Goal: Task Accomplishment & Management: Manage account settings

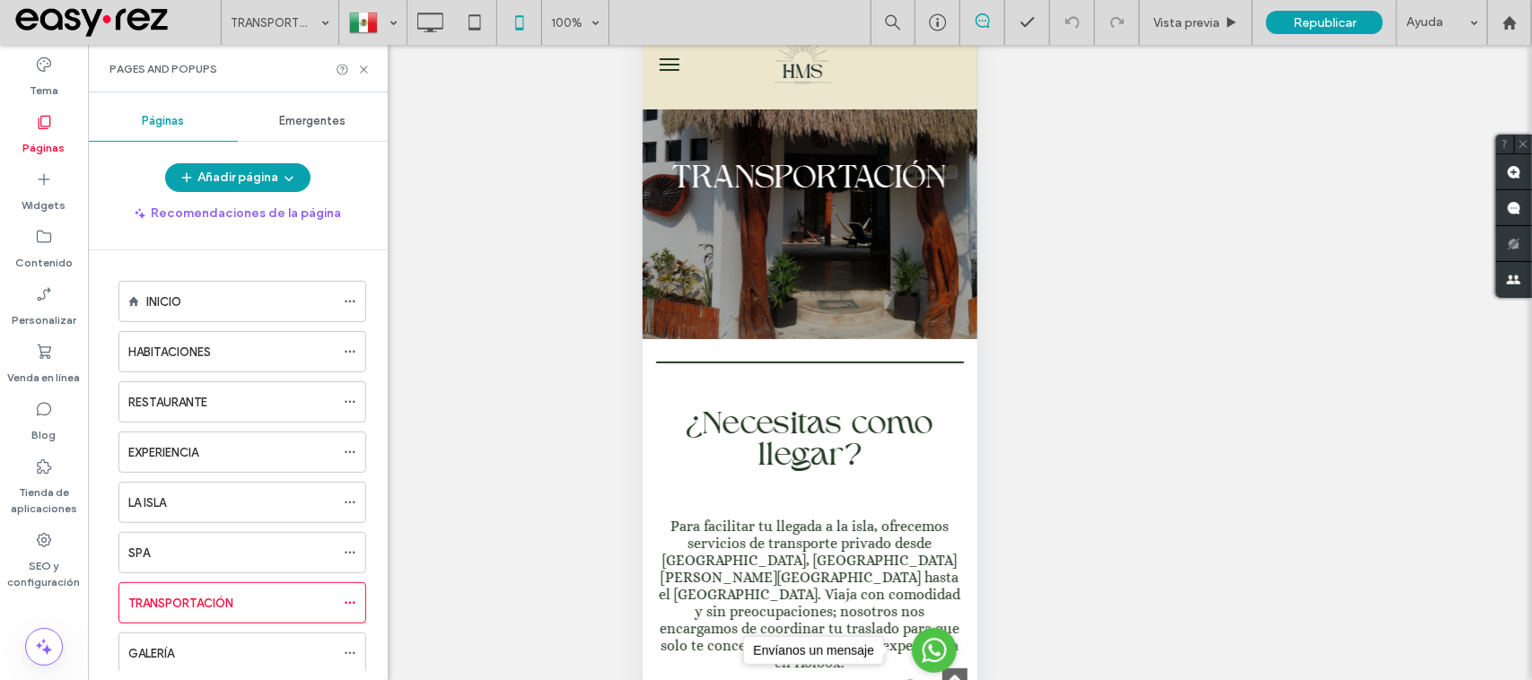
scroll to position [1046, 0]
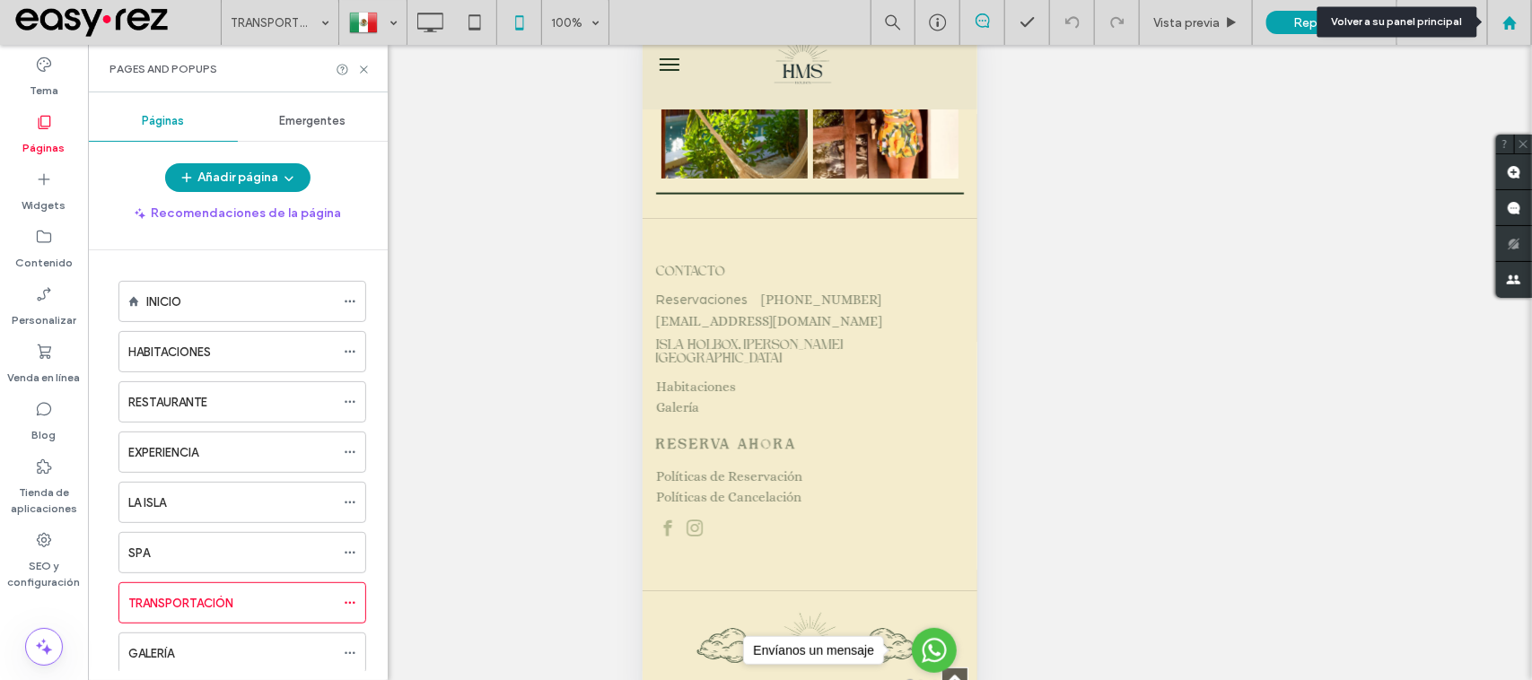
click at [1518, 32] on div at bounding box center [1509, 22] width 45 height 45
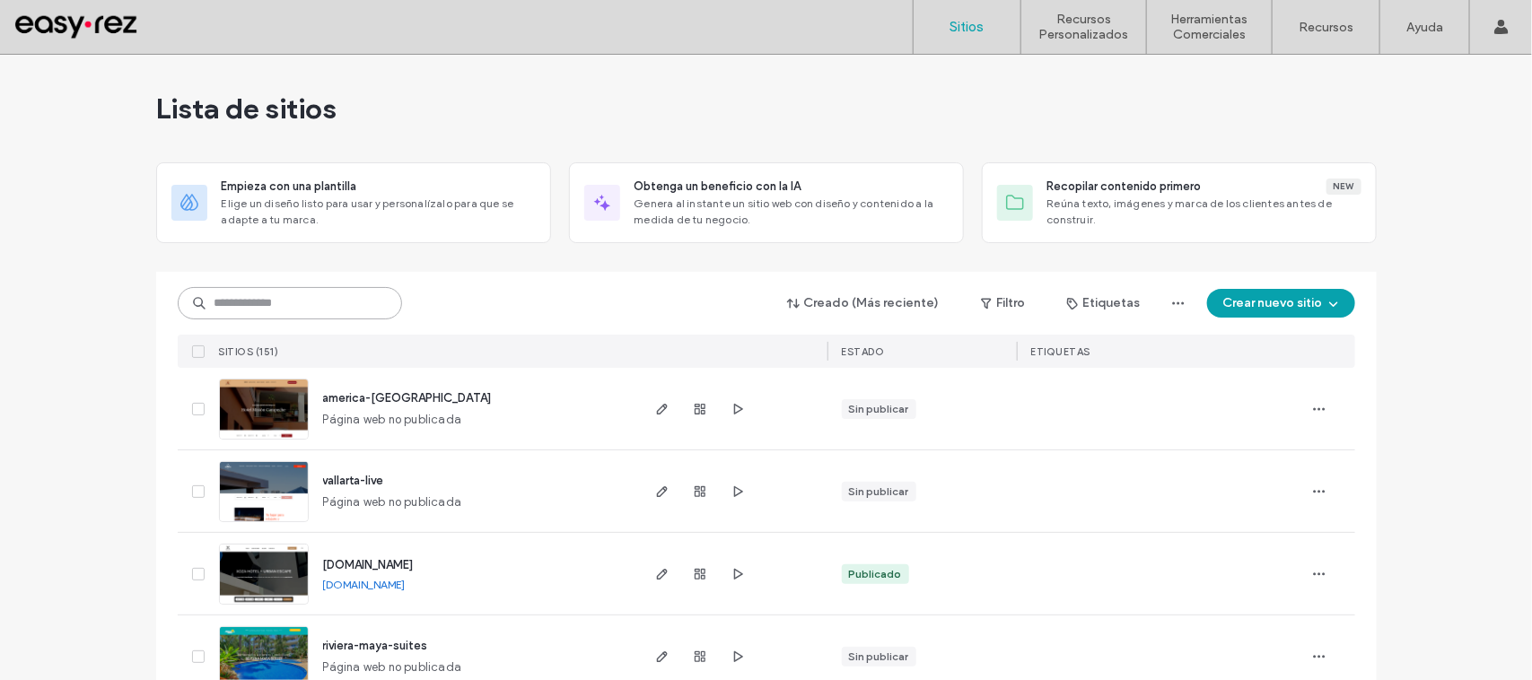
click at [379, 305] on input at bounding box center [290, 303] width 224 height 32
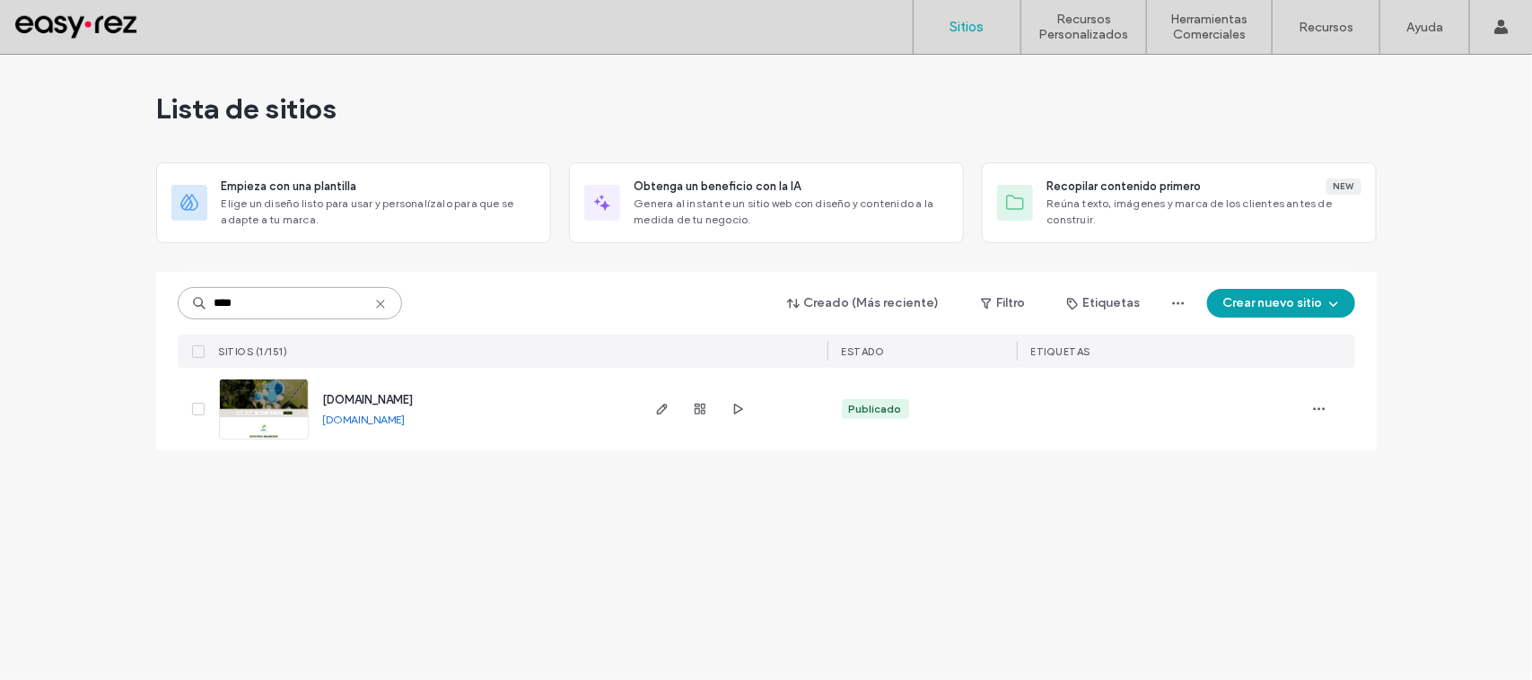
type input "****"
click at [395, 391] on div "[DOMAIN_NAME]" at bounding box center [368, 400] width 91 height 18
click at [392, 391] on div "[DOMAIN_NAME]" at bounding box center [368, 400] width 91 height 18
click at [388, 406] on span "[DOMAIN_NAME]" at bounding box center [368, 399] width 91 height 13
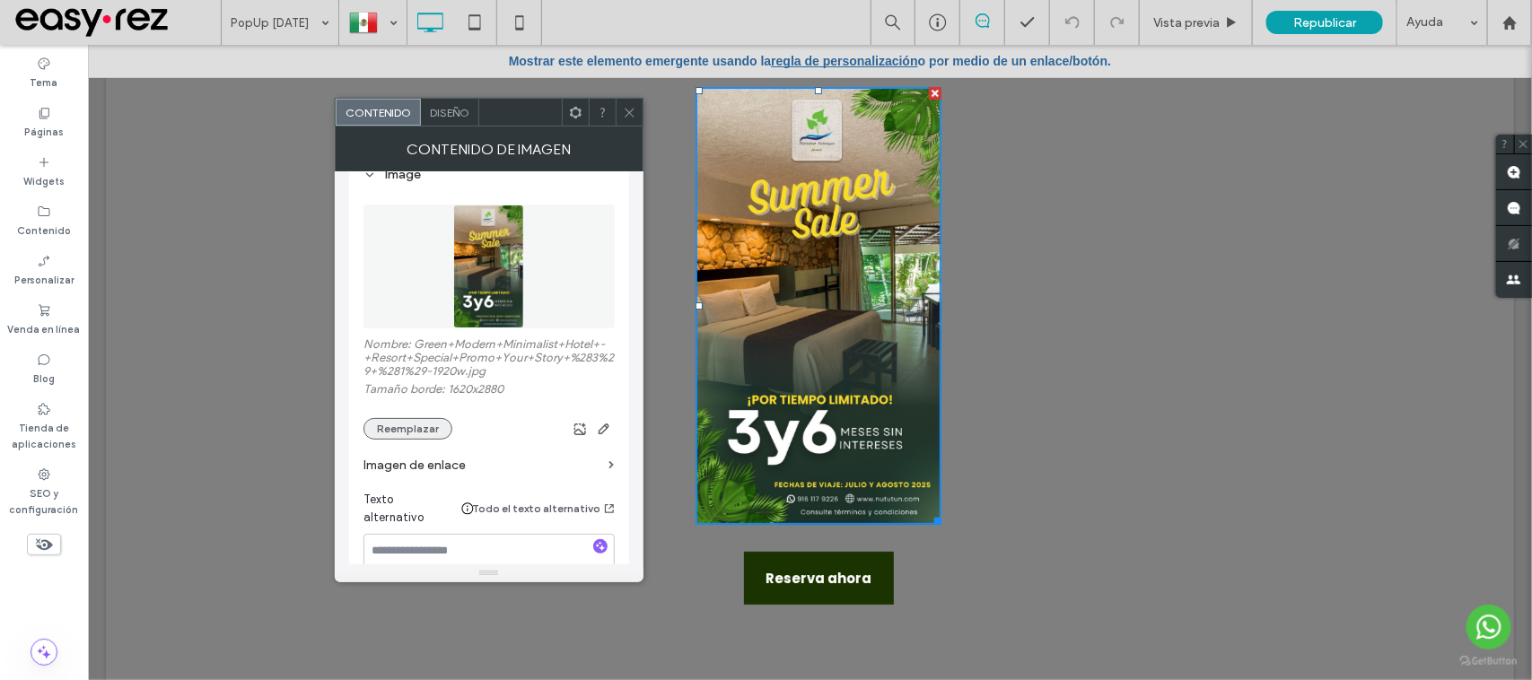
scroll to position [224, 0]
click at [404, 418] on button "Reemplazar" at bounding box center [407, 429] width 89 height 22
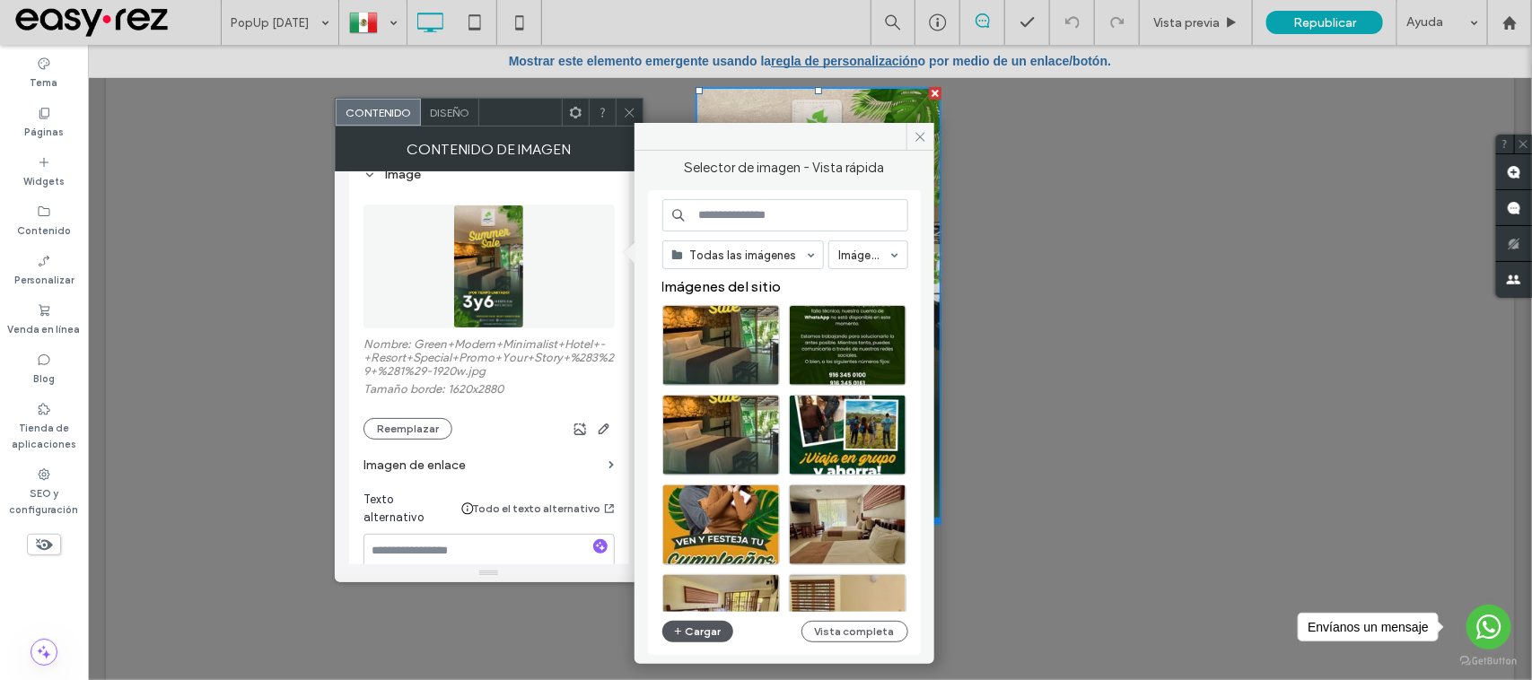
click at [705, 634] on button "Cargar" at bounding box center [698, 632] width 72 height 22
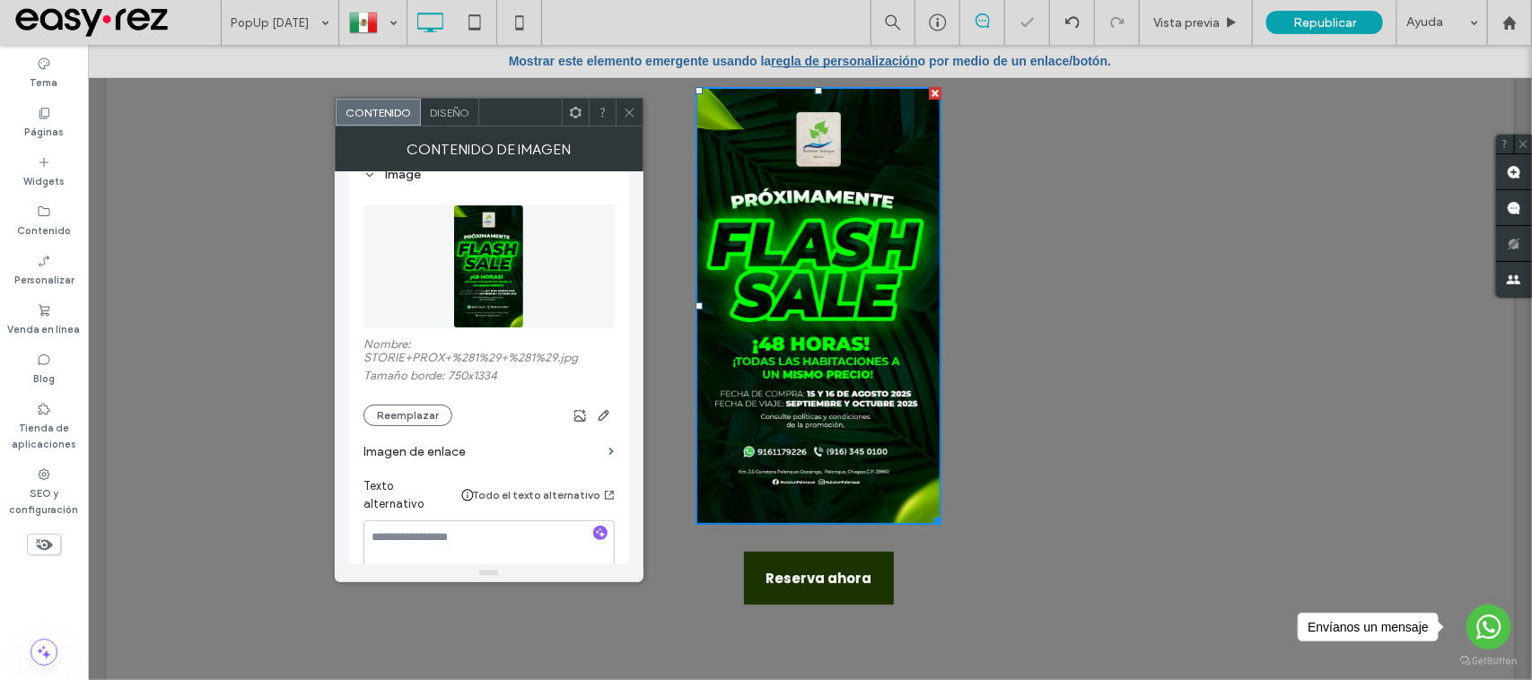
drag, startPoint x: 626, startPoint y: 109, endPoint x: 570, endPoint y: 112, distance: 55.7
click at [626, 109] on icon at bounding box center [629, 112] width 13 height 13
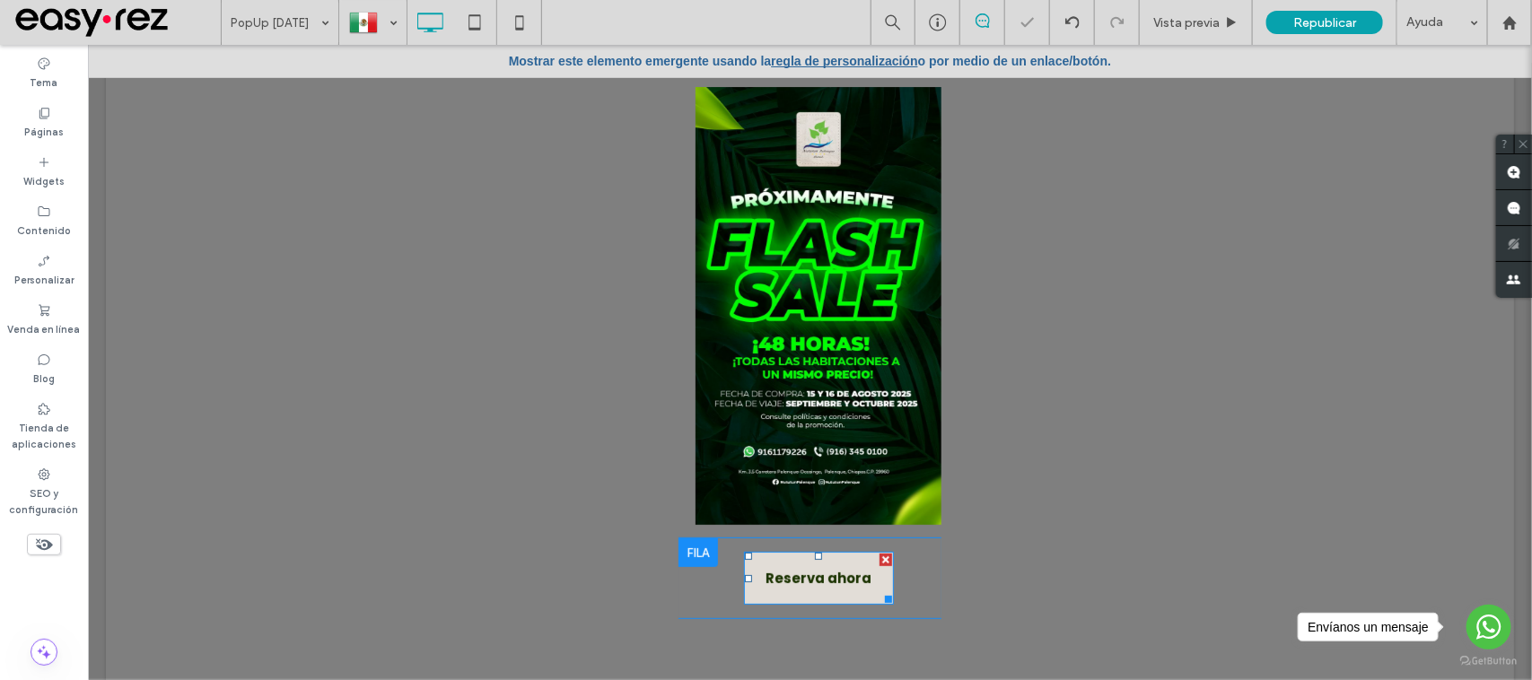
click at [822, 592] on link "Reserva ahora" at bounding box center [818, 577] width 150 height 53
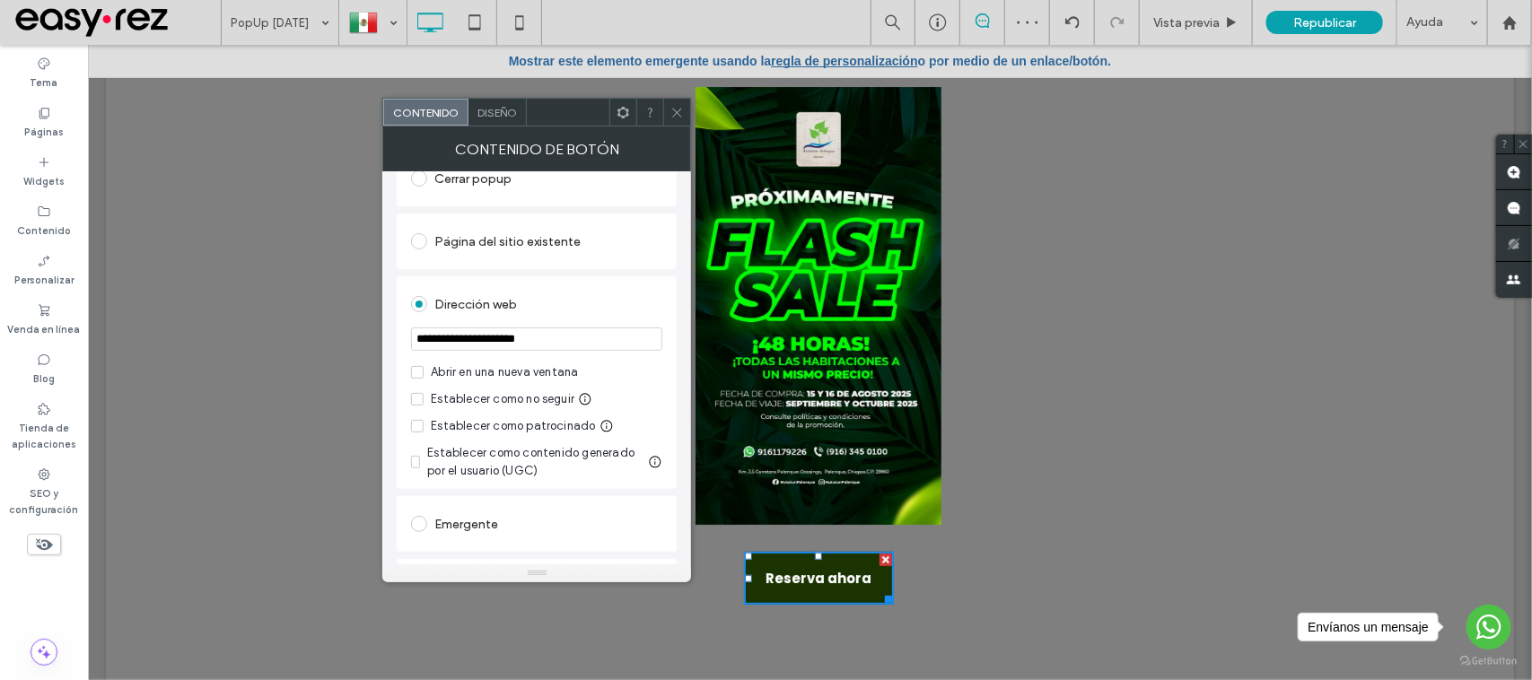
click at [670, 114] on icon at bounding box center [676, 112] width 13 height 13
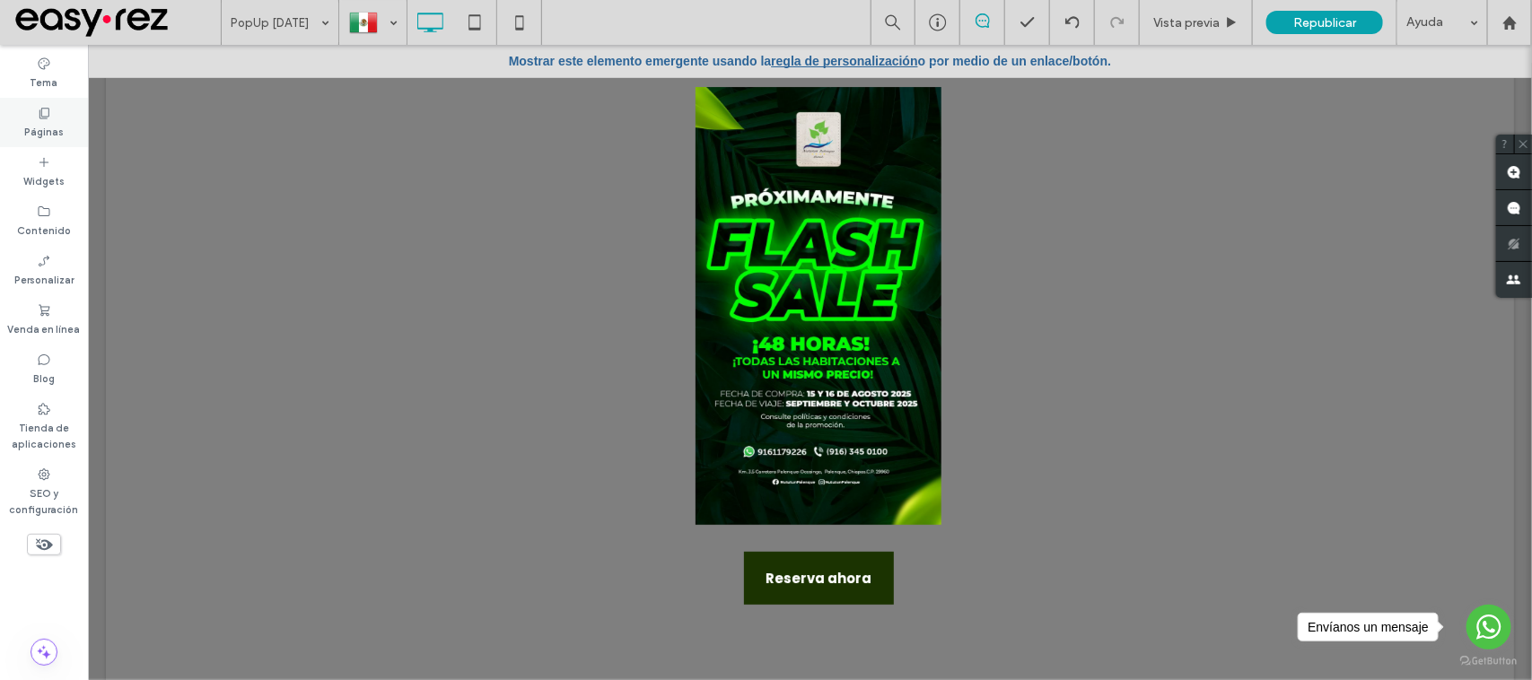
click at [77, 144] on div "Páginas" at bounding box center [44, 122] width 88 height 49
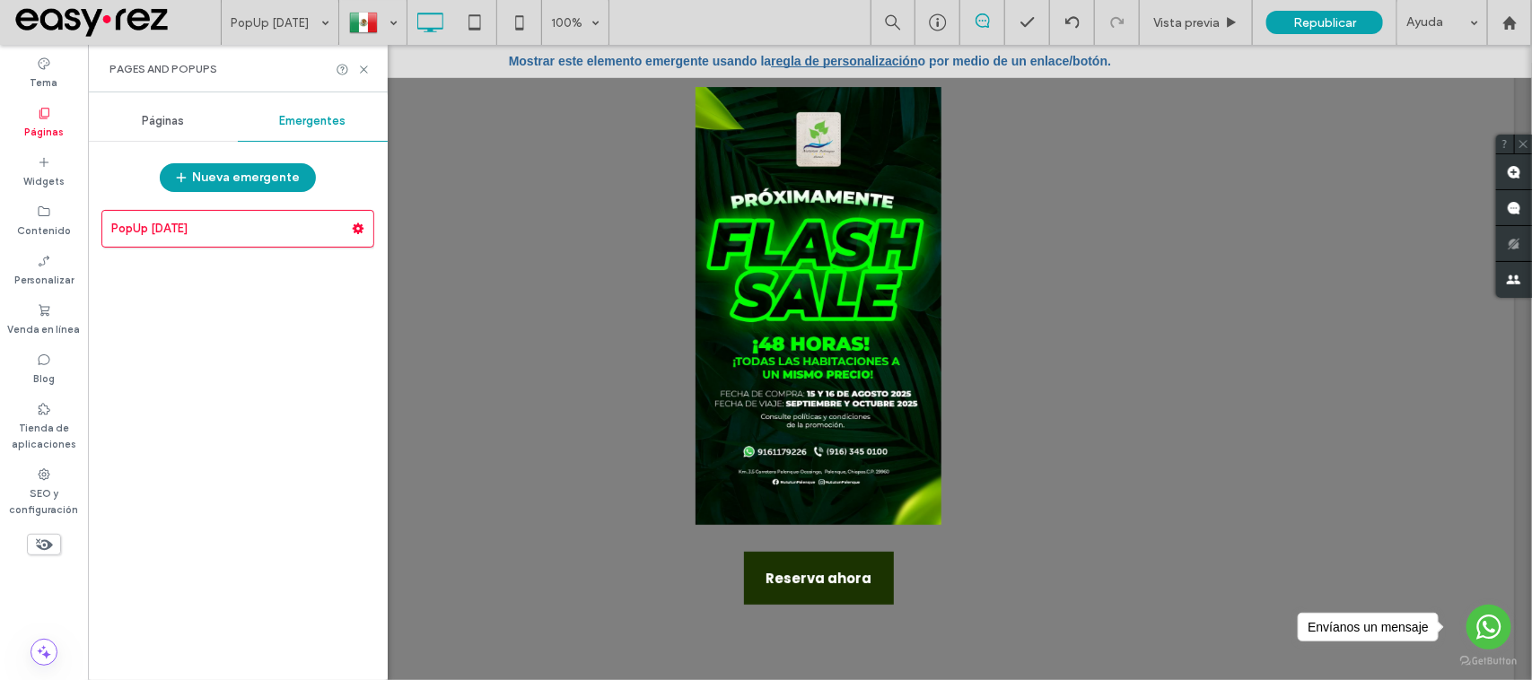
click at [212, 109] on div "Páginas" at bounding box center [163, 120] width 150 height 39
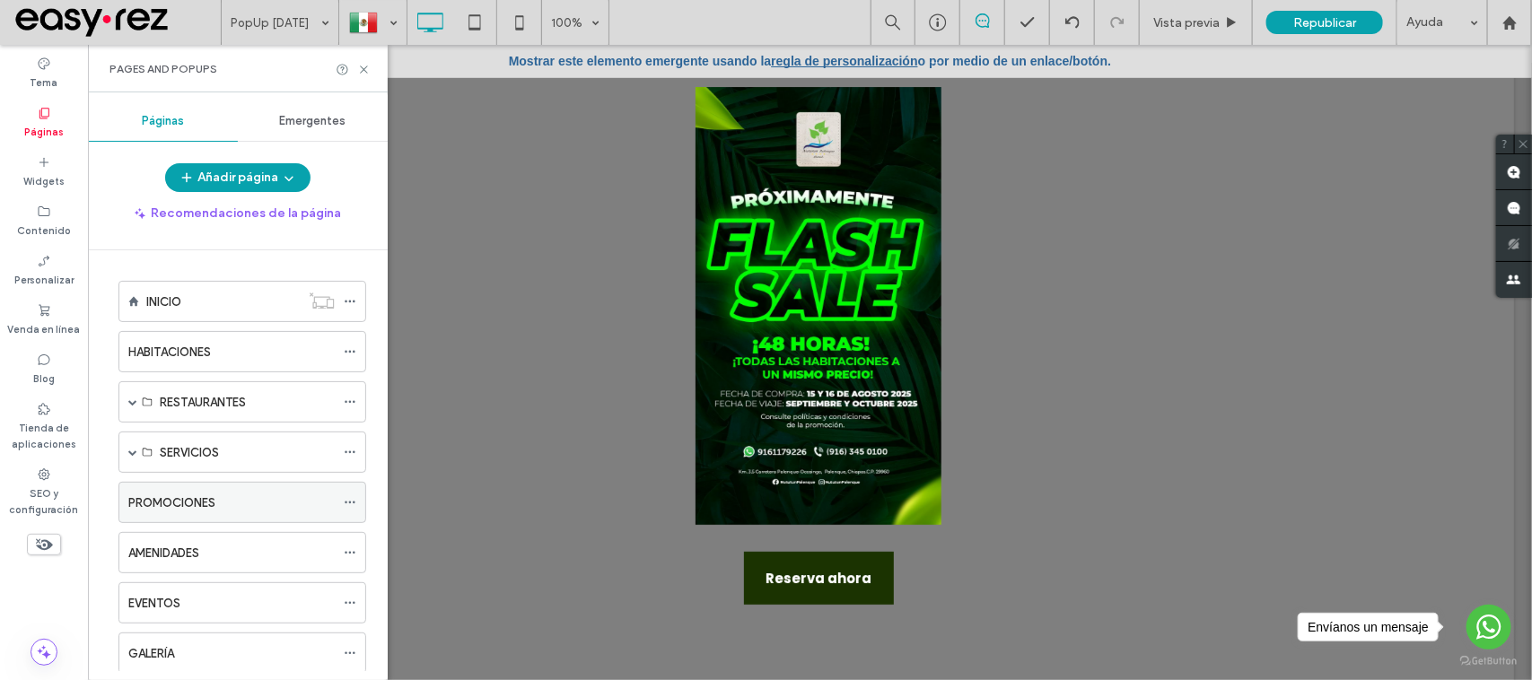
click at [180, 501] on label "PROMOCIONES" at bounding box center [171, 502] width 87 height 31
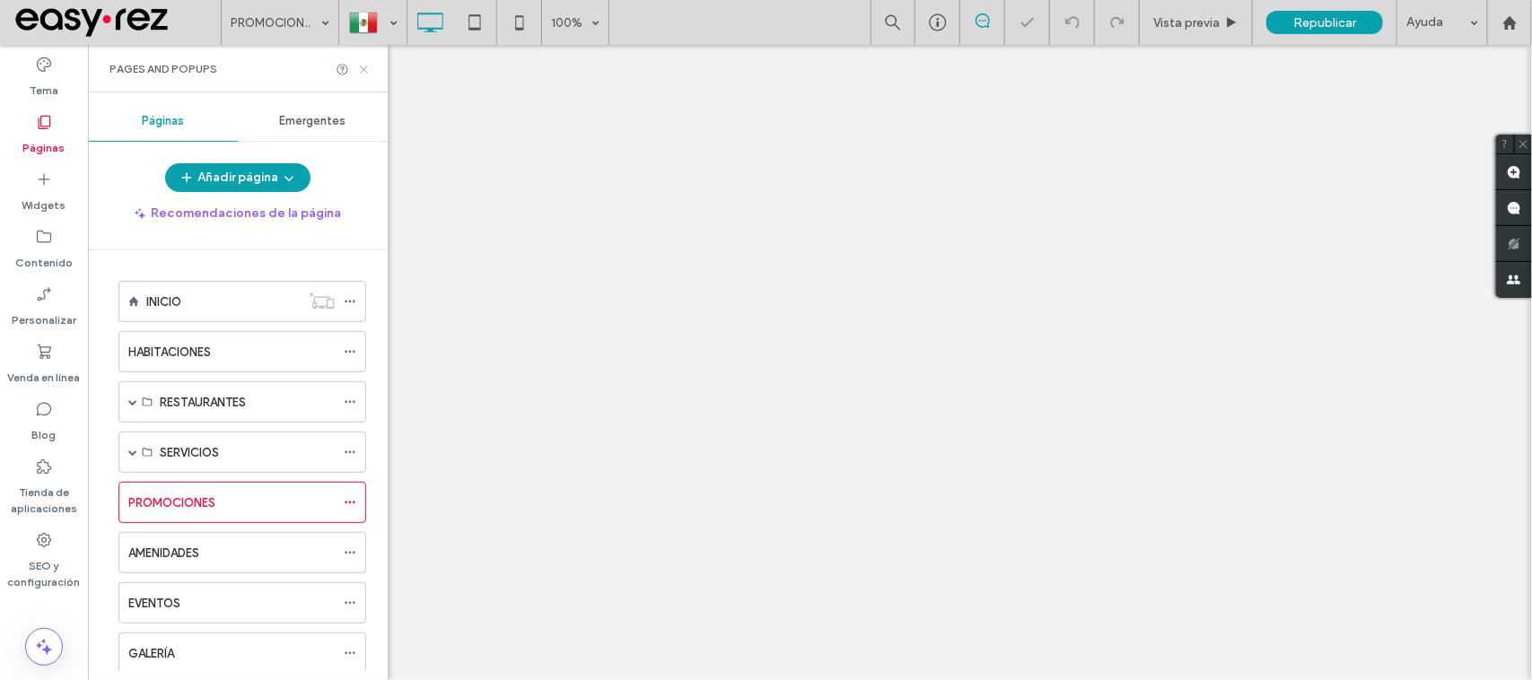
click at [366, 65] on icon at bounding box center [363, 69] width 13 height 13
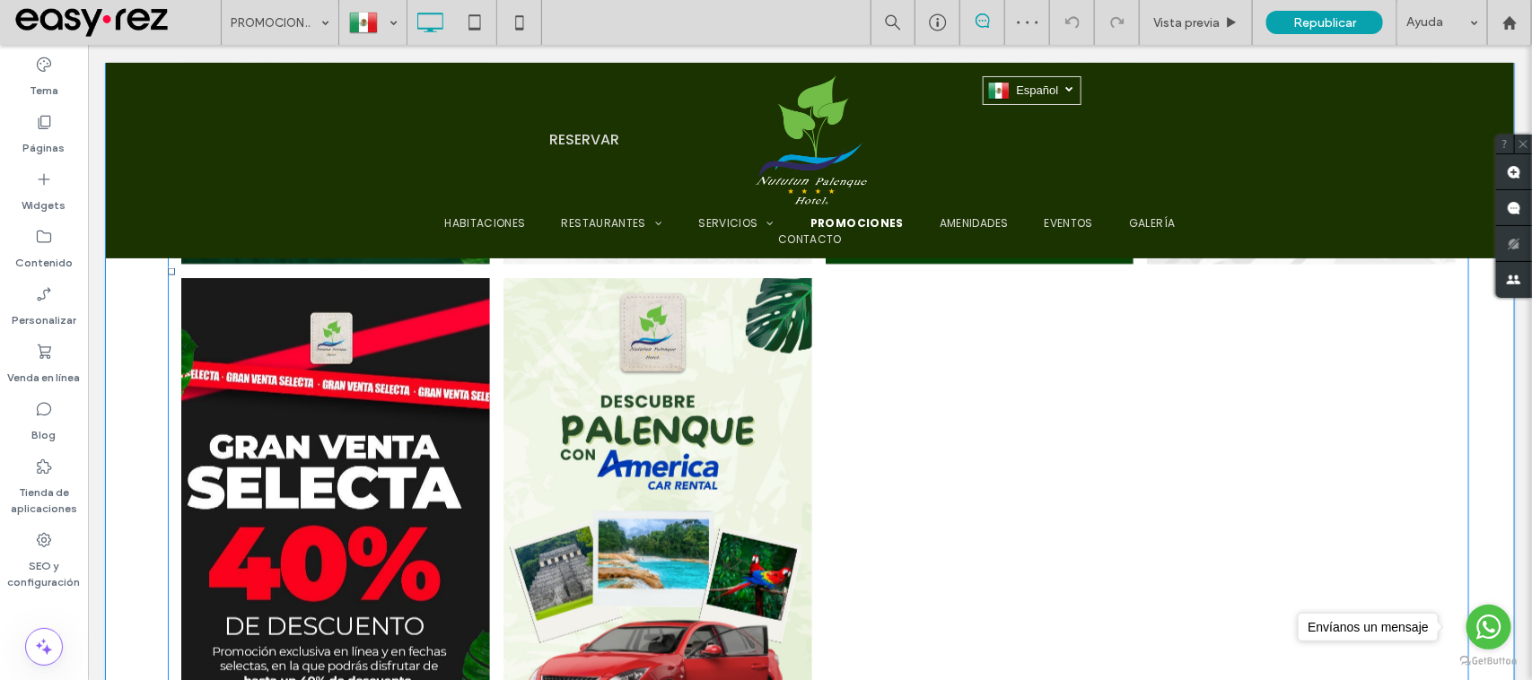
scroll to position [1234, 0]
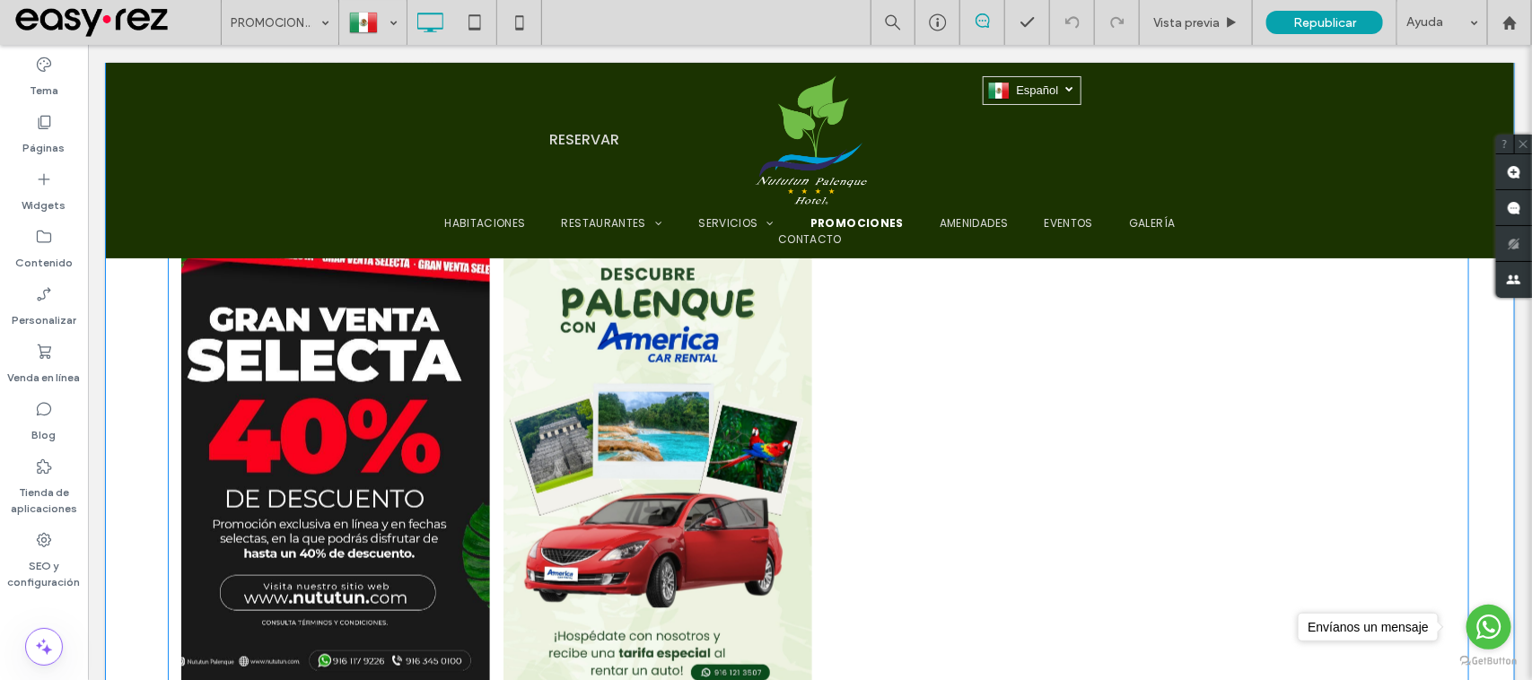
click at [930, 410] on div at bounding box center [979, 459] width 322 height 630
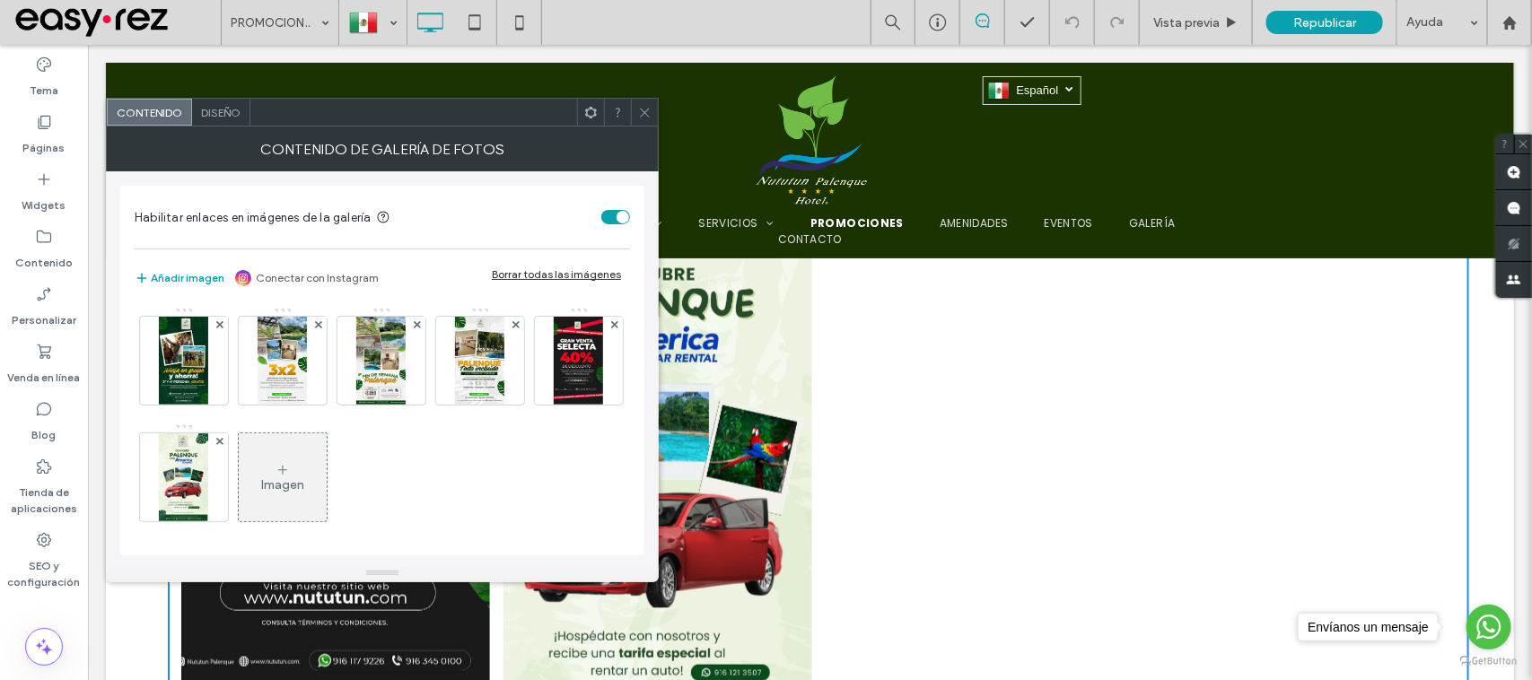
click at [304, 482] on div "Imagen" at bounding box center [282, 484] width 43 height 15
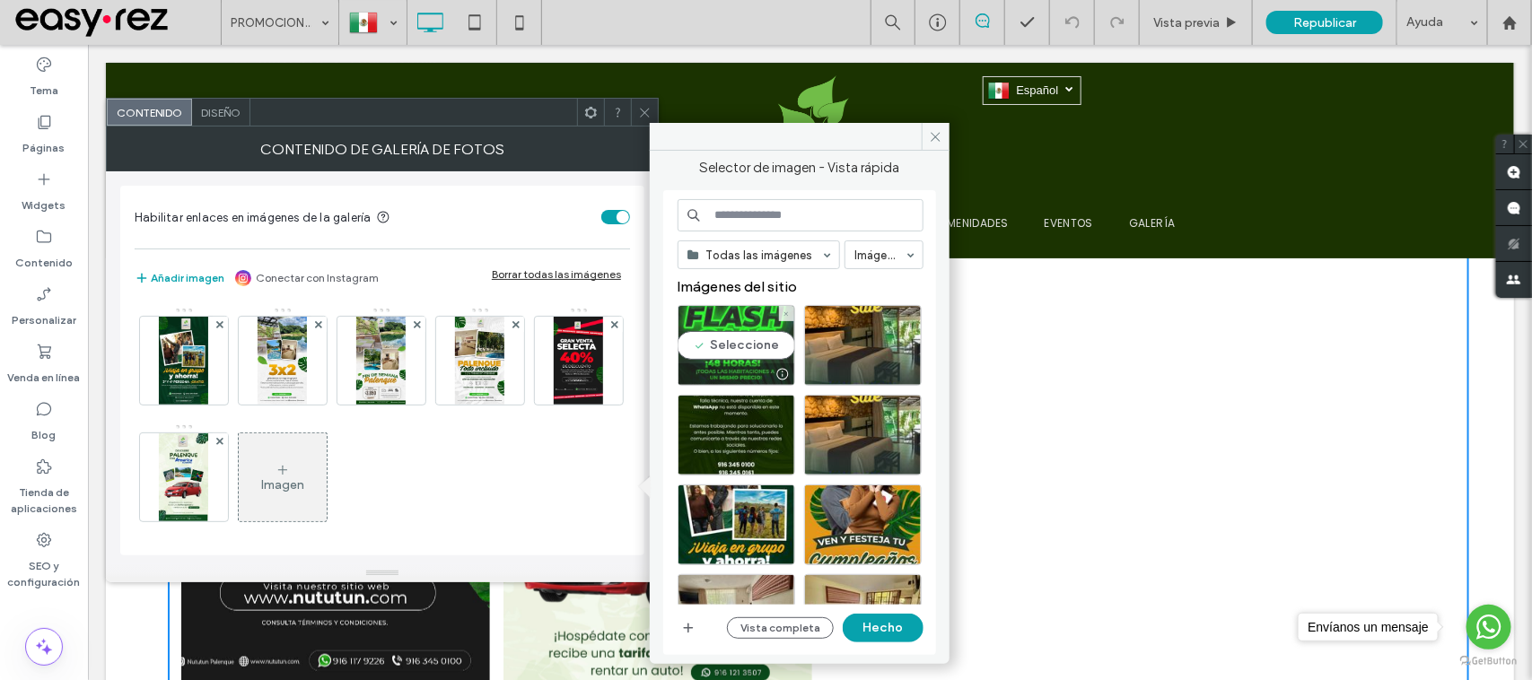
click at [750, 354] on div "Seleccione" at bounding box center [737, 345] width 118 height 81
click at [896, 635] on button "Hecho" at bounding box center [883, 628] width 81 height 29
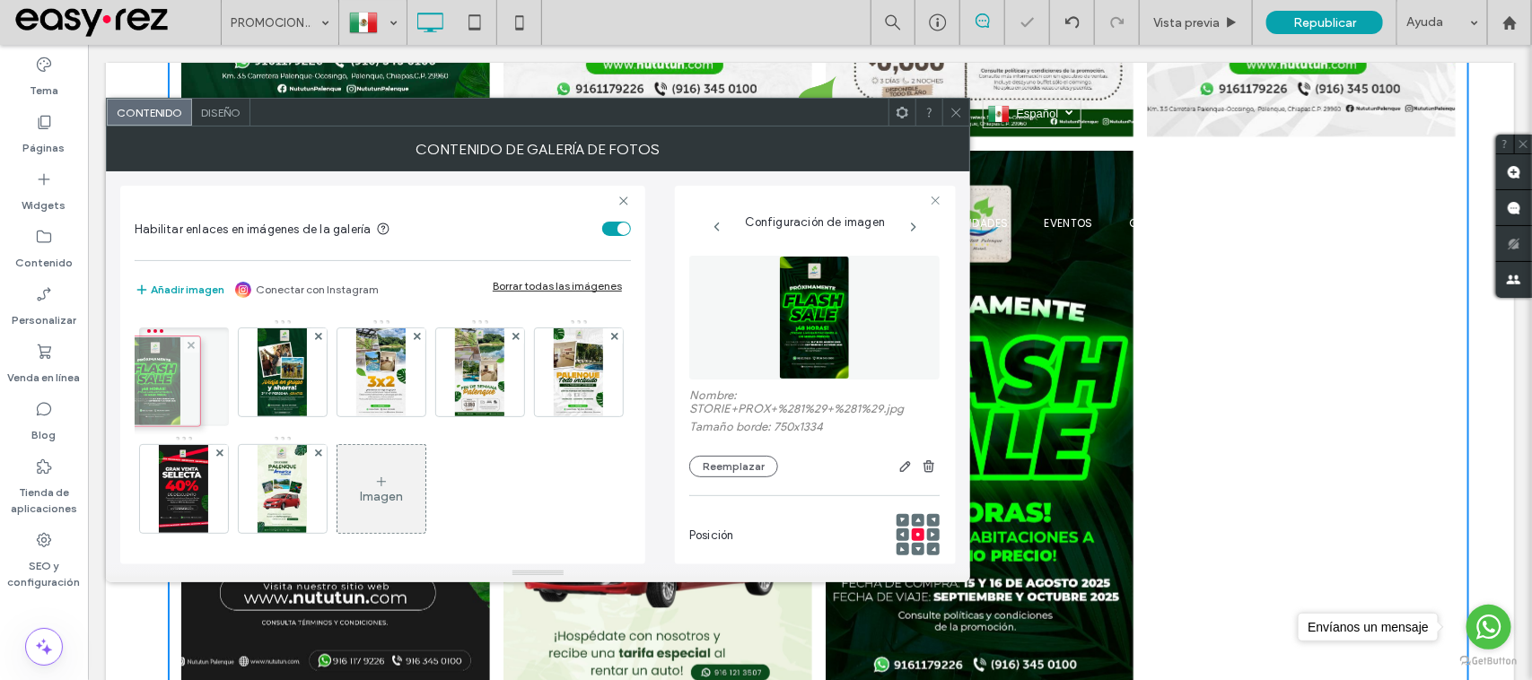
drag, startPoint x: 235, startPoint y: 422, endPoint x: 157, endPoint y: 368, distance: 94.8
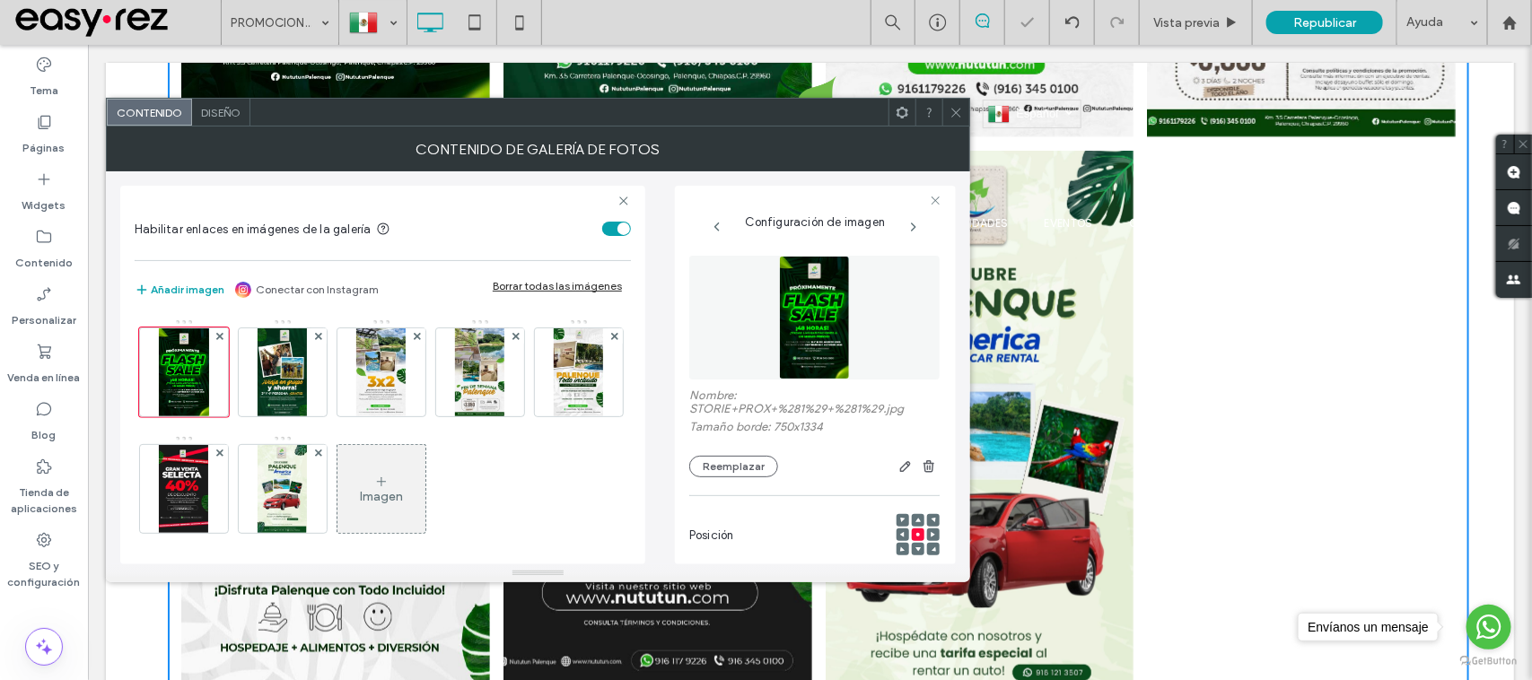
click at [958, 113] on icon at bounding box center [956, 112] width 13 height 13
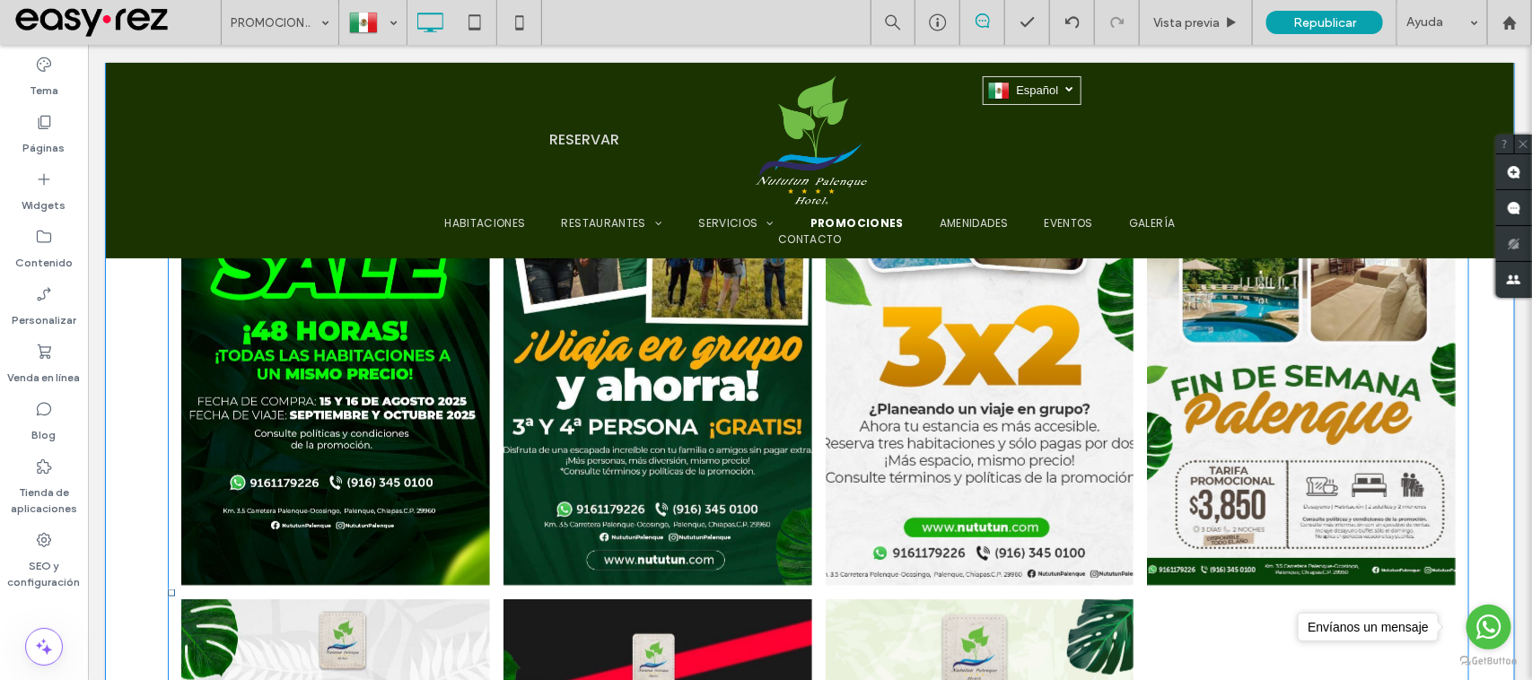
scroll to position [224, 0]
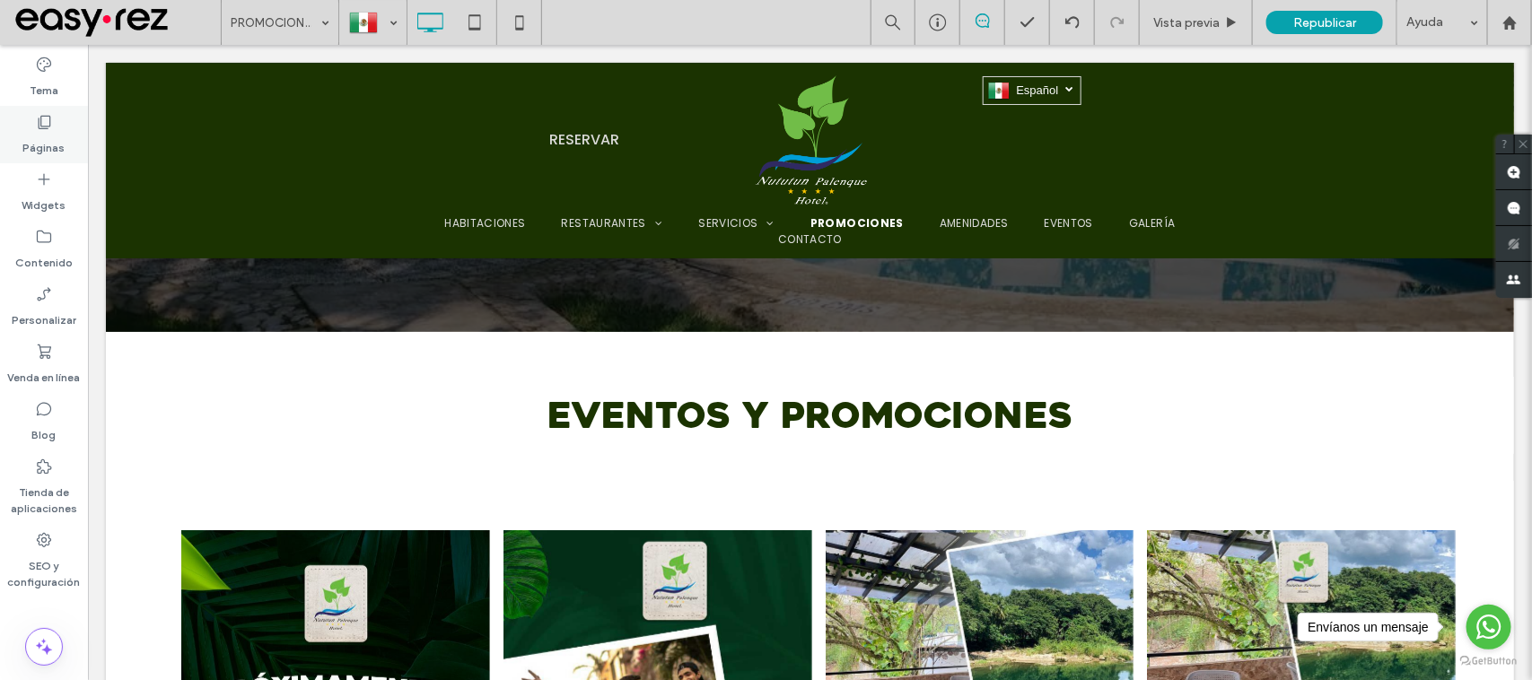
click at [45, 136] on label "Páginas" at bounding box center [44, 143] width 42 height 25
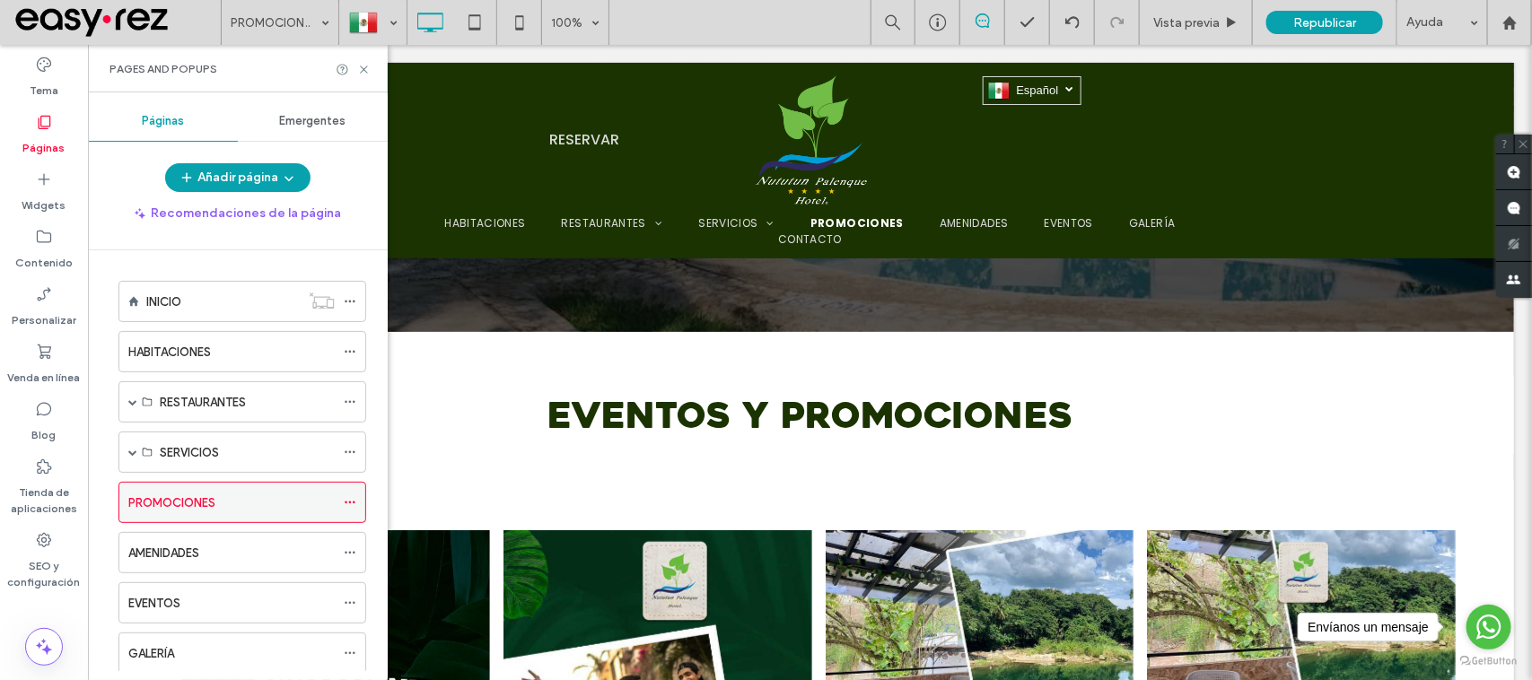
click at [354, 509] on icon at bounding box center [350, 502] width 13 height 13
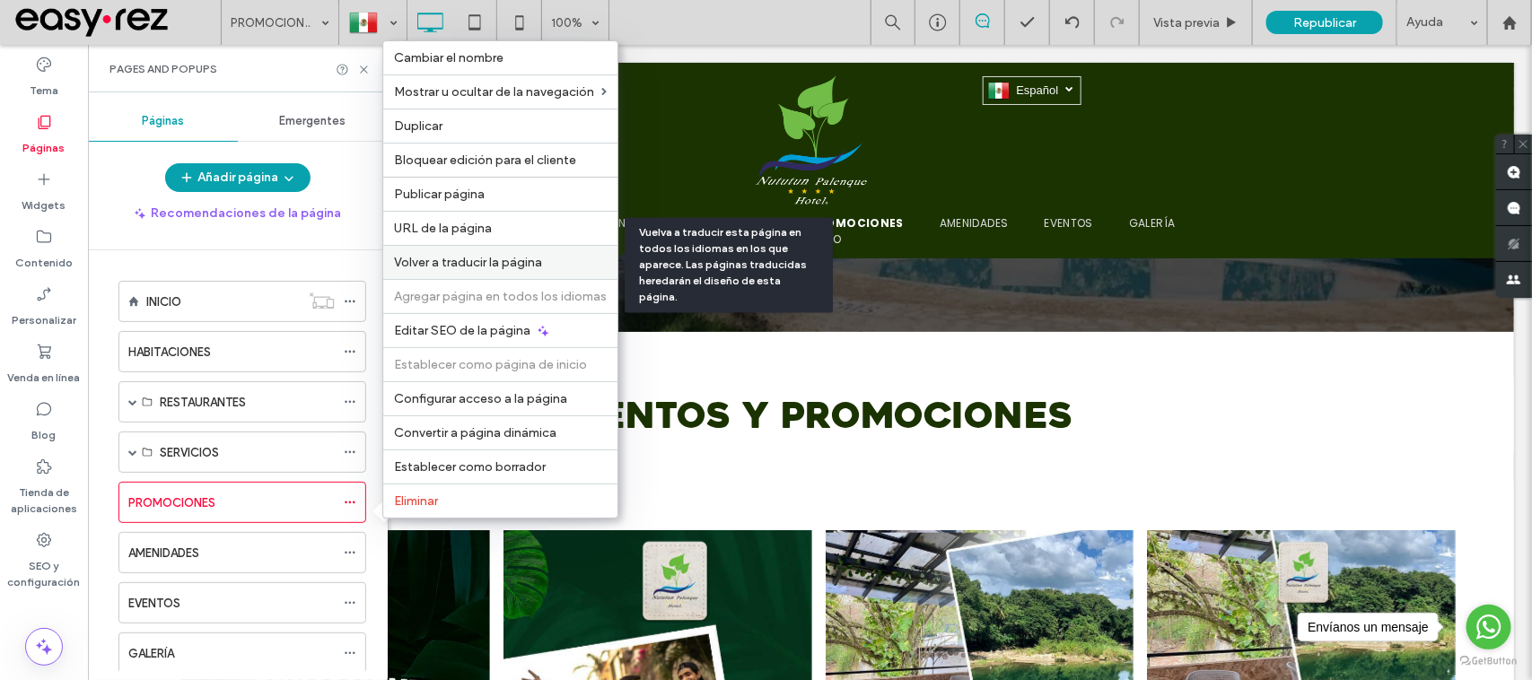
click at [529, 267] on div "Volver a traducir la página" at bounding box center [500, 262] width 234 height 34
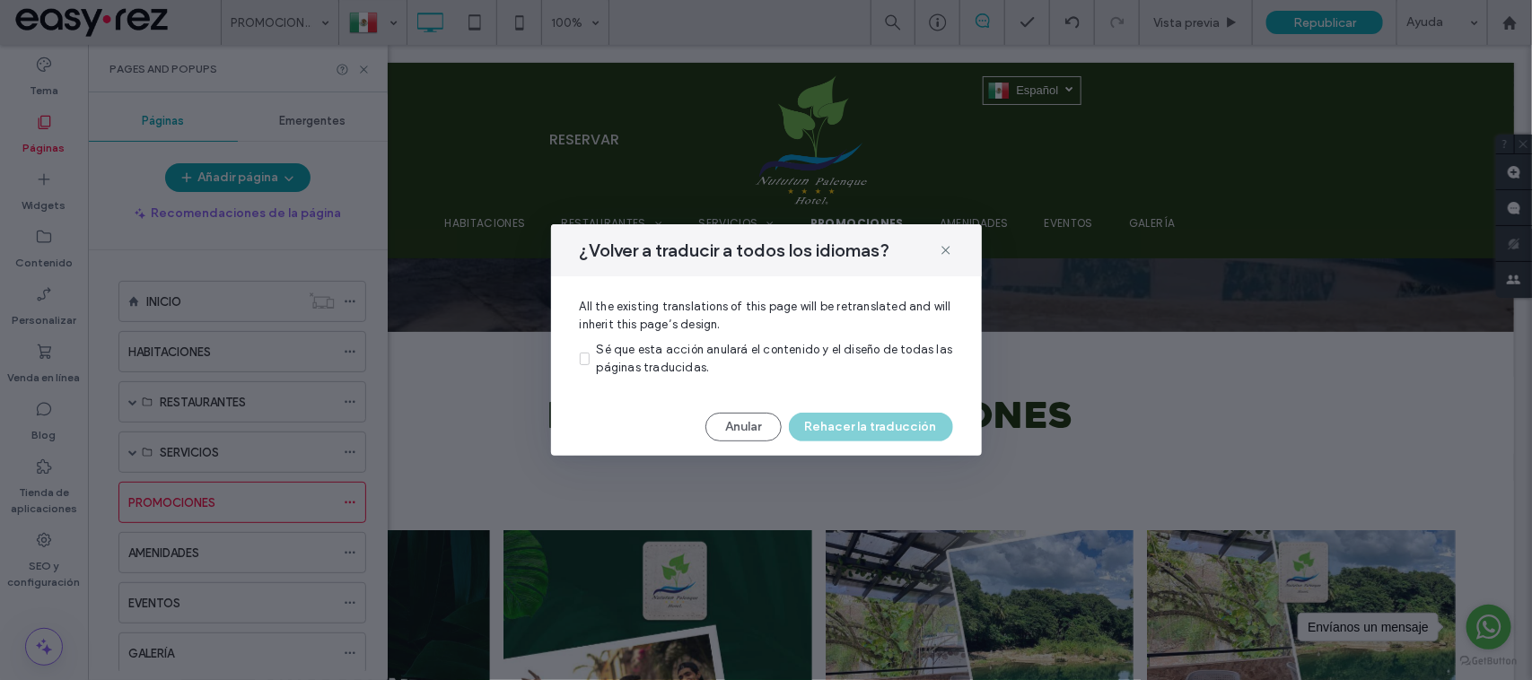
click at [836, 426] on div "Anular Rehacer la traducción" at bounding box center [766, 427] width 373 height 29
click at [724, 334] on div "All the existing translations of this page will be retranslated and will inheri…" at bounding box center [766, 337] width 431 height 122
click at [722, 334] on div "All the existing translations of this page will be retranslated and will inheri…" at bounding box center [766, 337] width 431 height 122
click at [719, 338] on div "All the existing translations of this page will be retranslated and will inheri…" at bounding box center [766, 337] width 431 height 122
click at [716, 352] on span "Sé que esta acción anulará el contenido y el diseño de todas las páginas traduc…" at bounding box center [775, 358] width 356 height 31
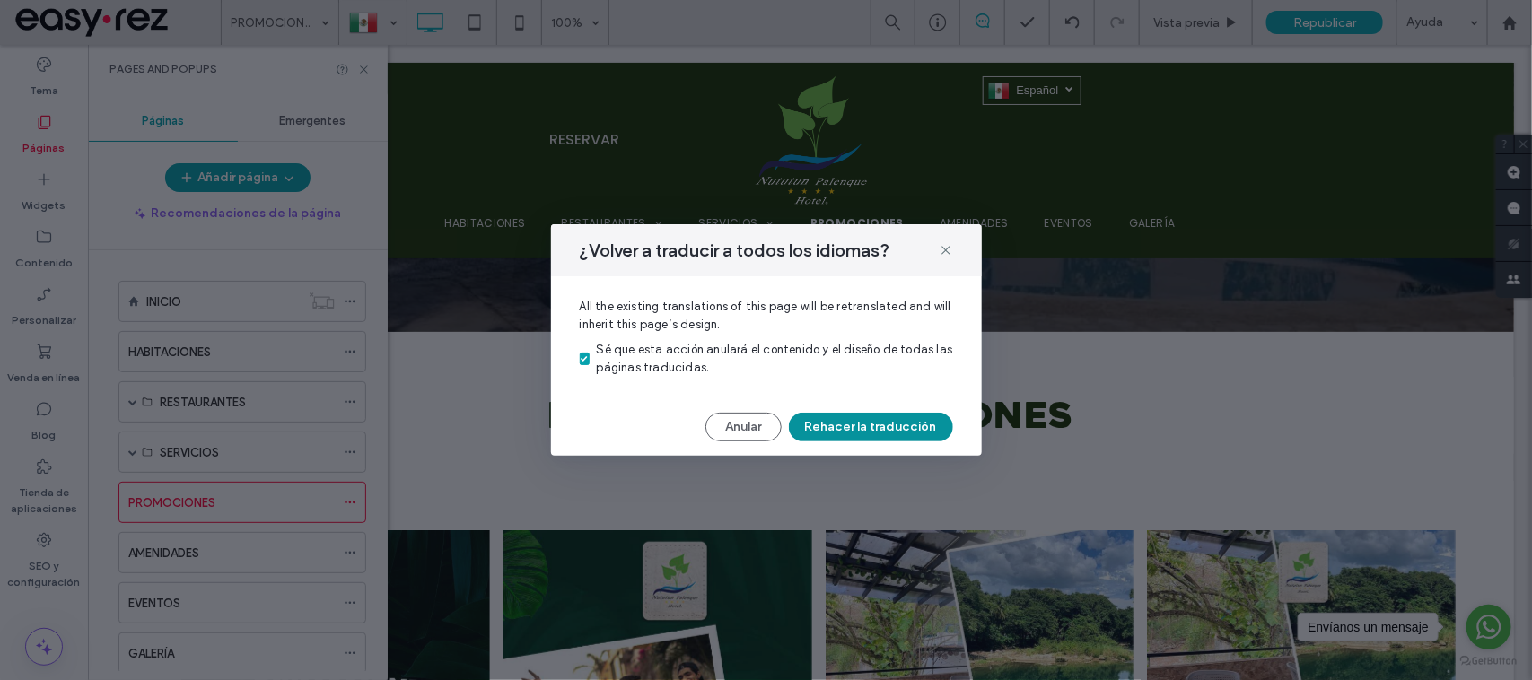
click at [896, 429] on button "Rehacer la traducción" at bounding box center [871, 427] width 164 height 29
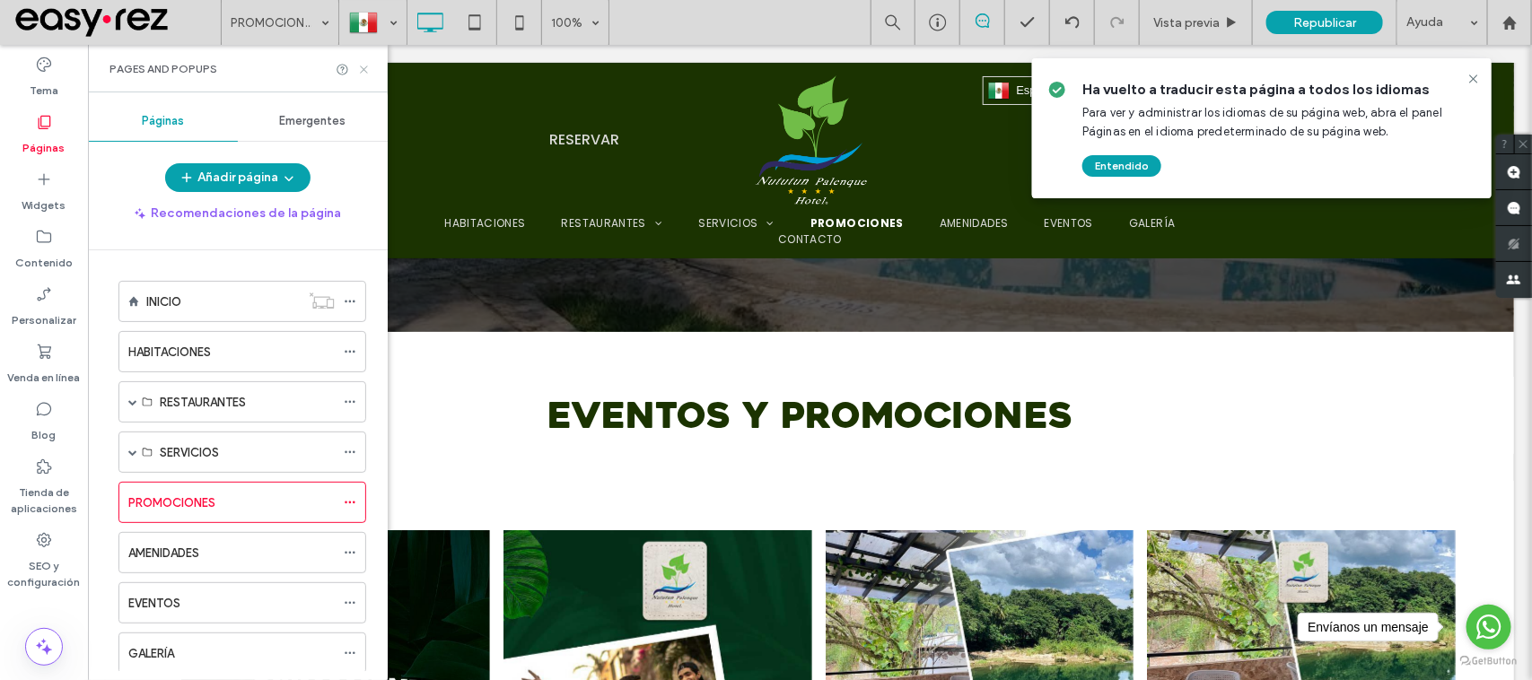
drag, startPoint x: 368, startPoint y: 66, endPoint x: 281, endPoint y: 21, distance: 97.9
click at [369, 66] on icon at bounding box center [363, 69] width 13 height 13
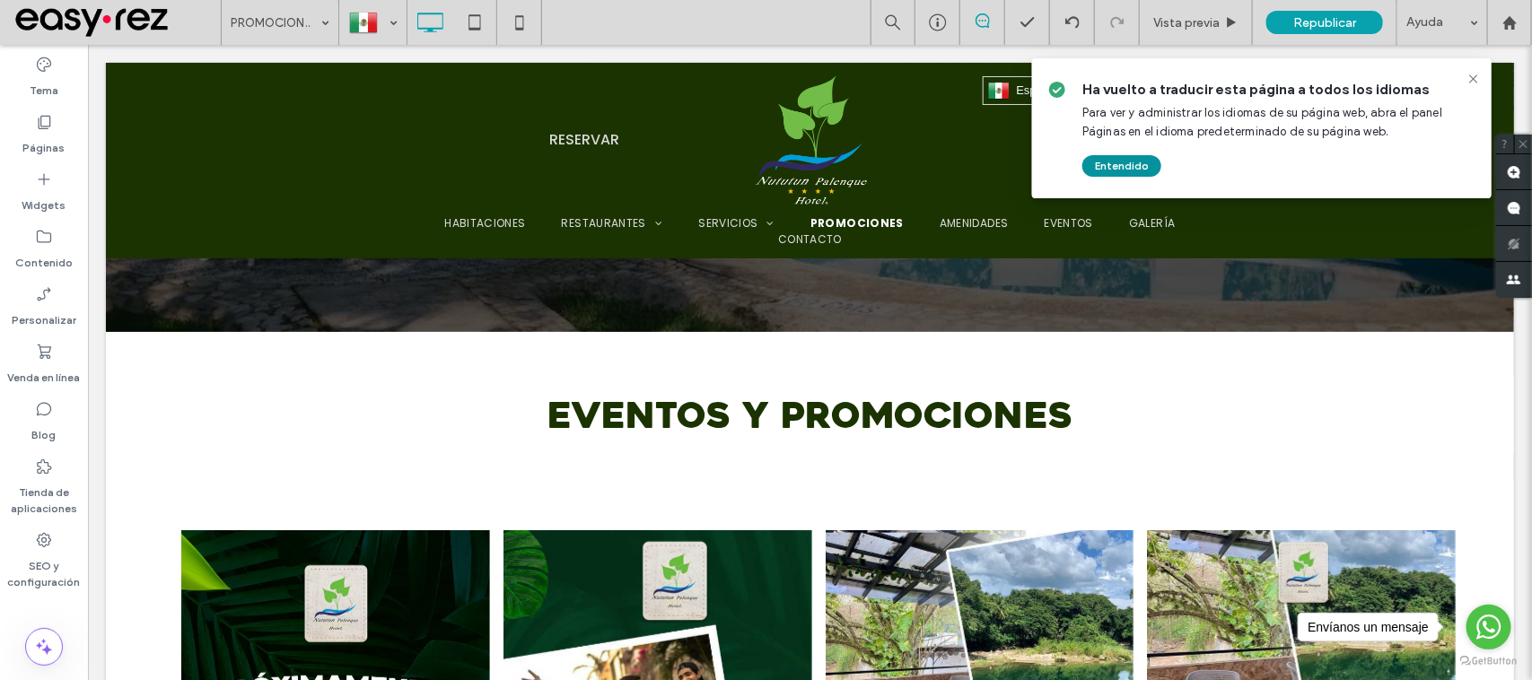
click at [1100, 175] on button "Entendido" at bounding box center [1121, 166] width 79 height 22
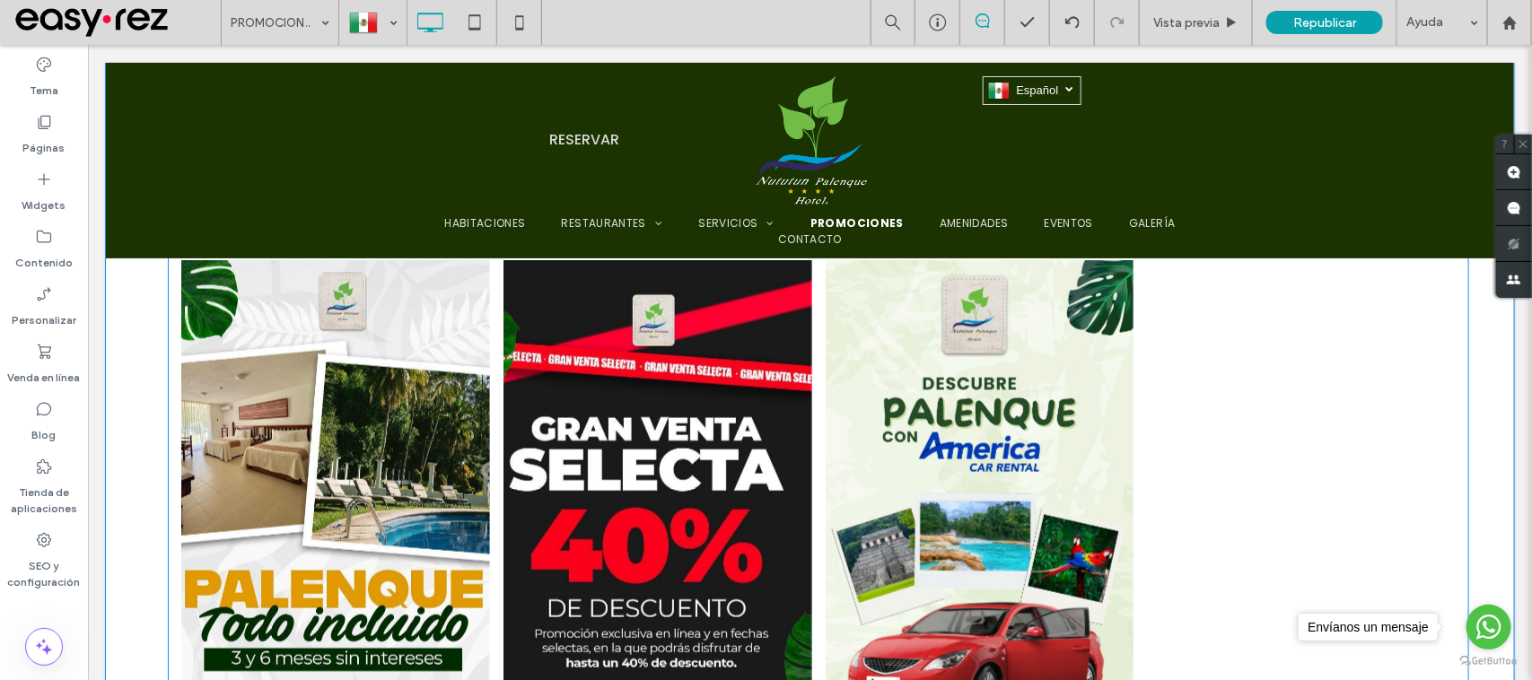
scroll to position [1122, 0]
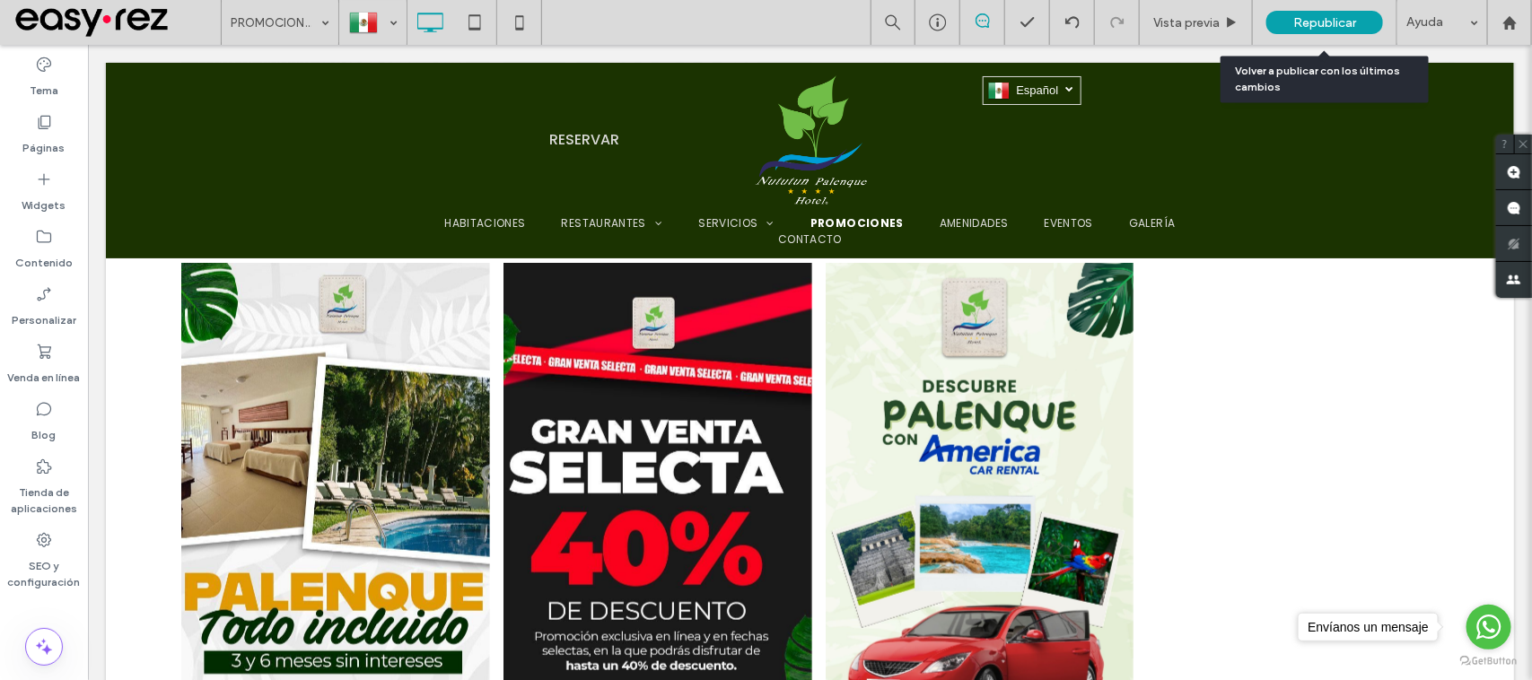
click at [1340, 30] on div "Republicar" at bounding box center [1324, 22] width 117 height 23
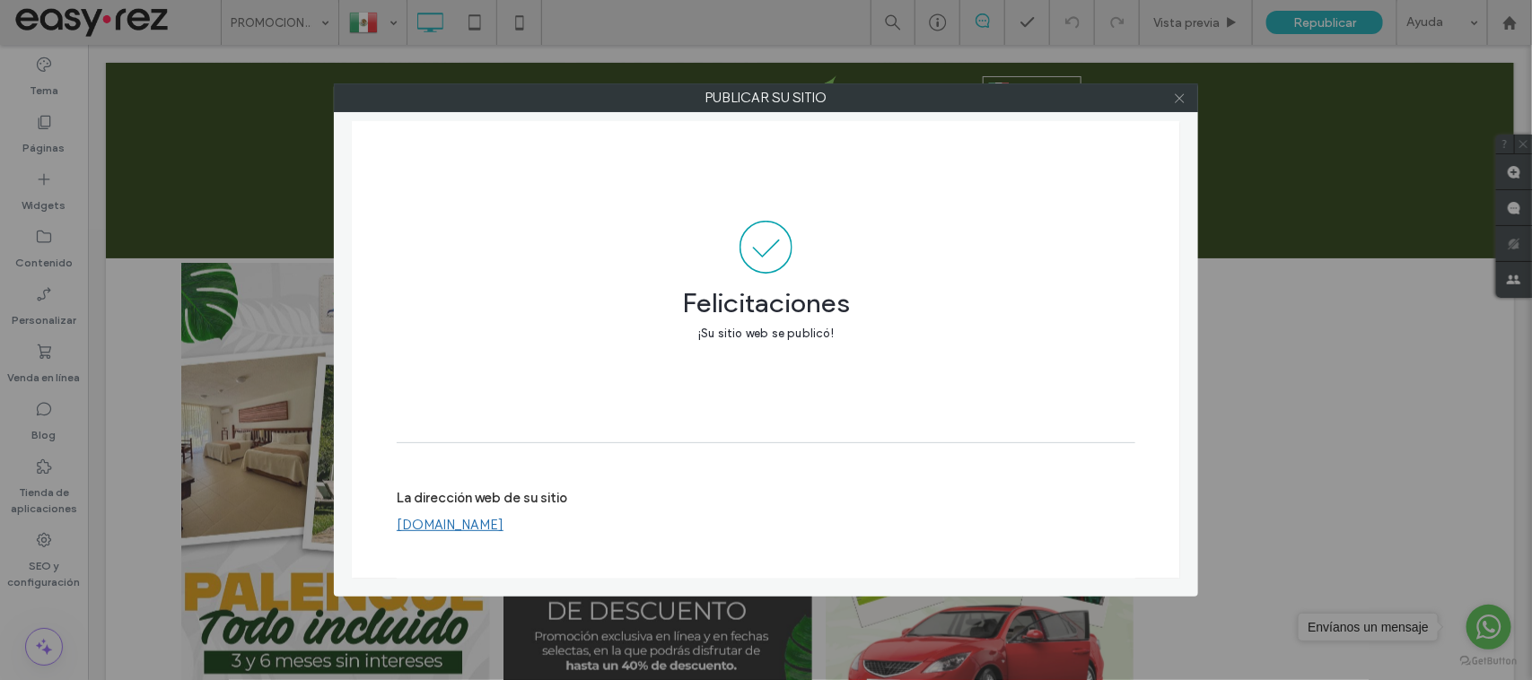
click at [1183, 103] on span at bounding box center [1179, 97] width 13 height 27
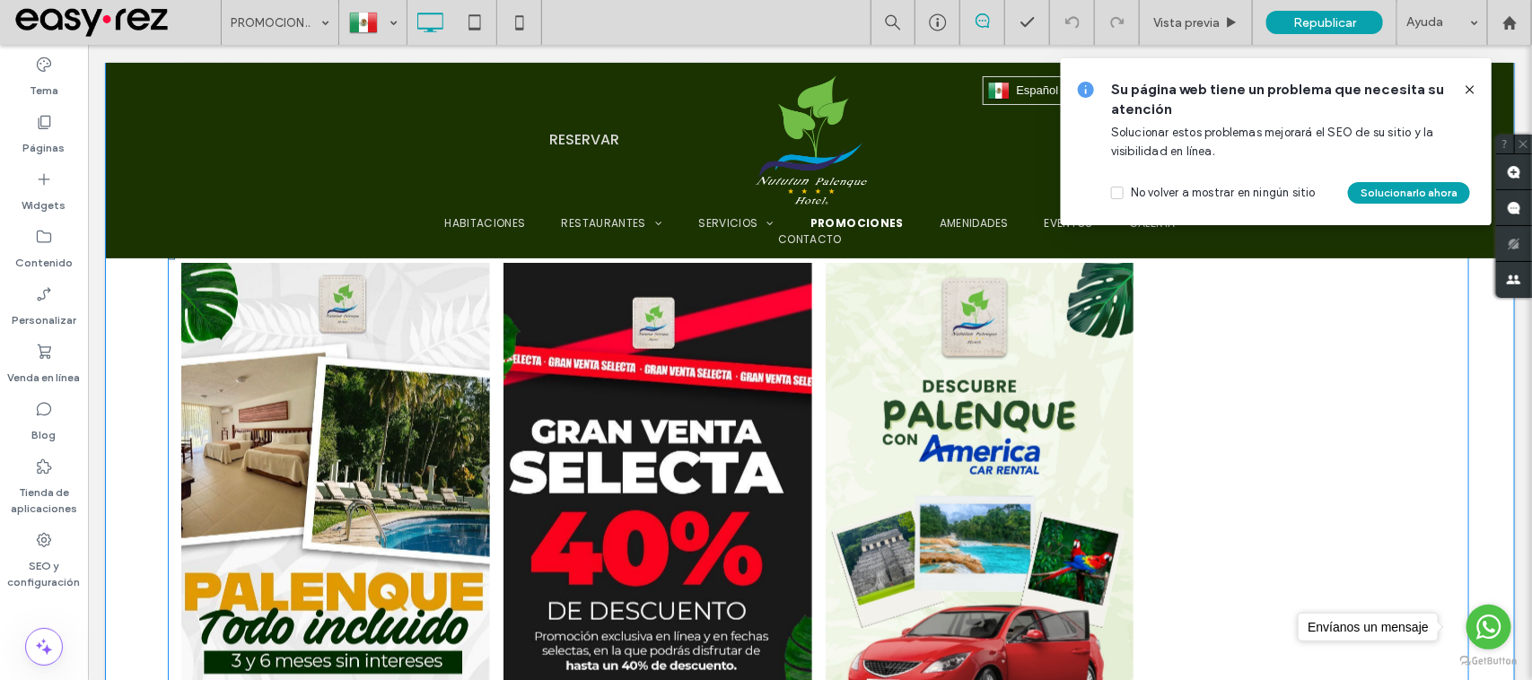
scroll to position [1010, 0]
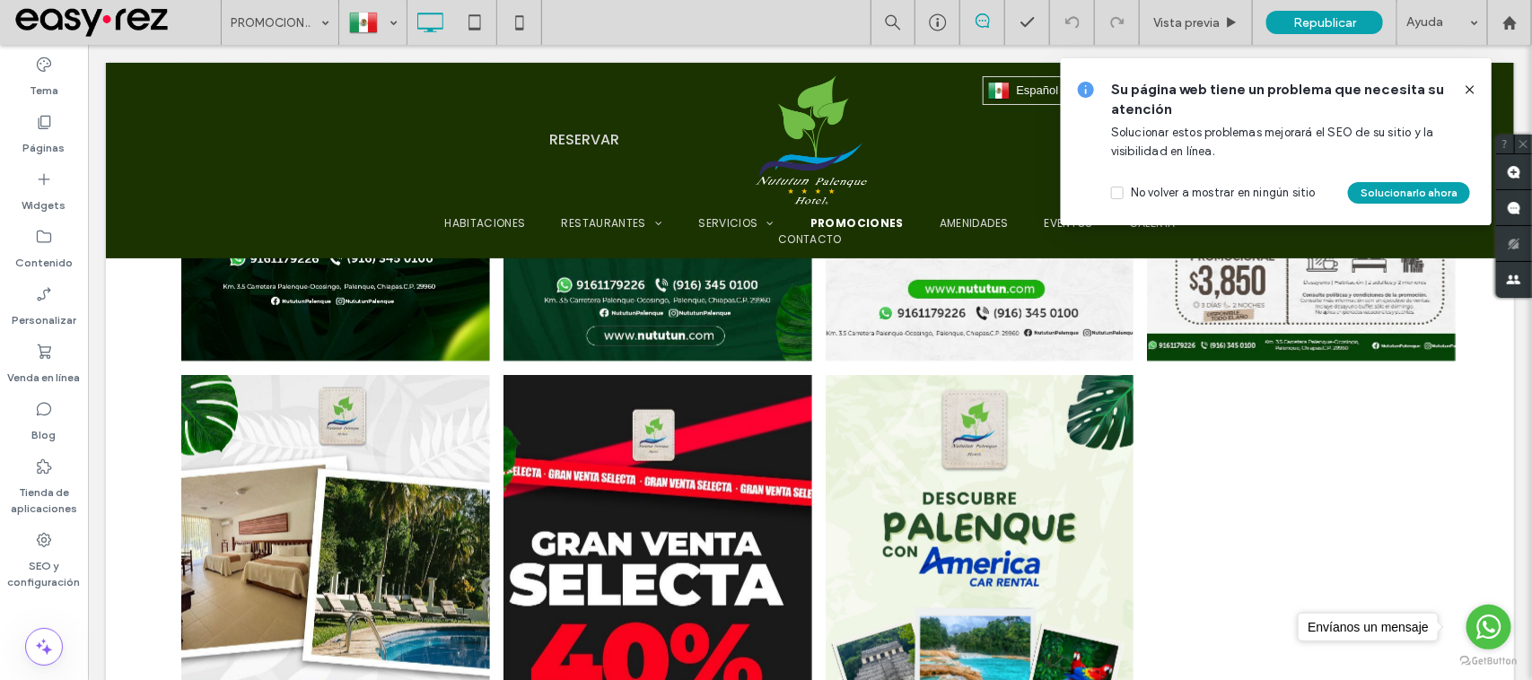
click at [1477, 92] on icon at bounding box center [1470, 90] width 14 height 14
